Goal: Information Seeking & Learning: Learn about a topic

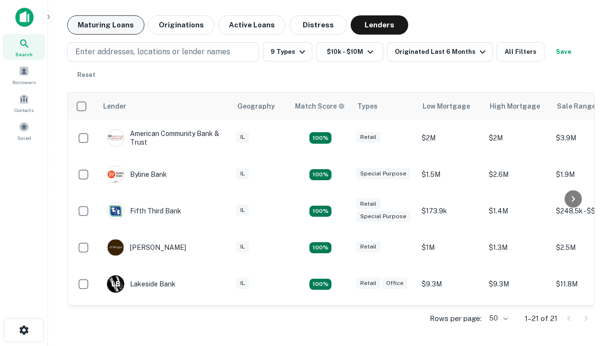
click at [106, 25] on button "Maturing Loans" at bounding box center [105, 24] width 77 height 19
